Goal: Information Seeking & Learning: Learn about a topic

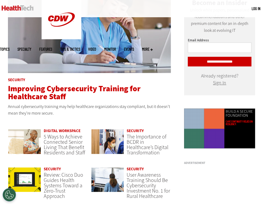
drag, startPoint x: 0, startPoint y: 0, endPoint x: 92, endPoint y: 90, distance: 128.6
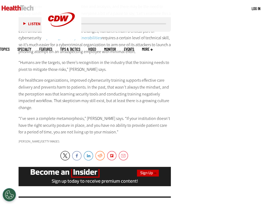
scroll to position [983, 0]
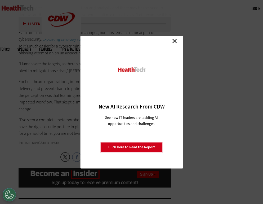
click at [178, 40] on link "Close" at bounding box center [175, 41] width 8 height 8
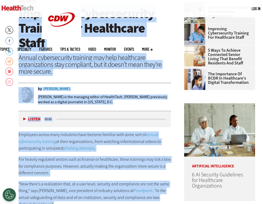
scroll to position [106, 0]
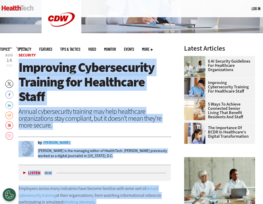
drag, startPoint x: 99, startPoint y: 120, endPoint x: 19, endPoint y: 65, distance: 96.9
copy article "Improving Cybersecurity Training for Healthcare Staff Annual cybersecurity trai…"
click at [97, 125] on div "Annual cybersecurity training may help healthcare organizations stay compliant,…" at bounding box center [95, 118] width 152 height 21
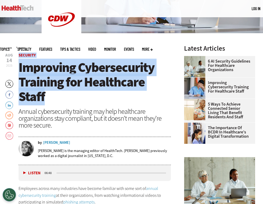
drag, startPoint x: 50, startPoint y: 97, endPoint x: 12, endPoint y: 64, distance: 50.7
click at [19, 64] on header "Aug 14 2025 Twitter Facebook LinkedIn Reddit Flipboard Email Security Improving…" at bounding box center [95, 109] width 152 height 112
copy header "Twitter Facebook LinkedIn Reddit Flipboard Email Security Improving Cybersecuri…"
click at [77, 90] on span "Improving Cybersecurity Training for Healthcare Staff" at bounding box center [87, 82] width 136 height 47
drag, startPoint x: 55, startPoint y: 97, endPoint x: 19, endPoint y: 69, distance: 45.9
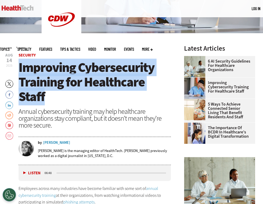
click at [19, 69] on h1 "Improving Cybersecurity Training for Healthcare Staff" at bounding box center [95, 82] width 152 height 44
copy span "Improving Cybersecurity Training for Healthcare Staff"
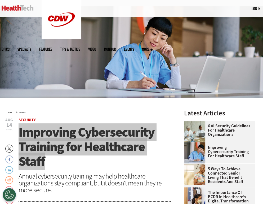
scroll to position [27, 0]
